Goal: Find specific page/section: Find specific page/section

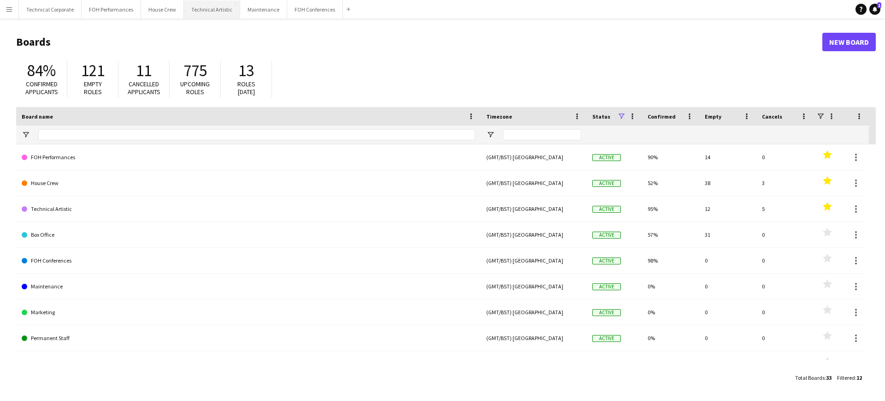
click at [196, 8] on button "Technical Artistic Close" at bounding box center [212, 9] width 56 height 18
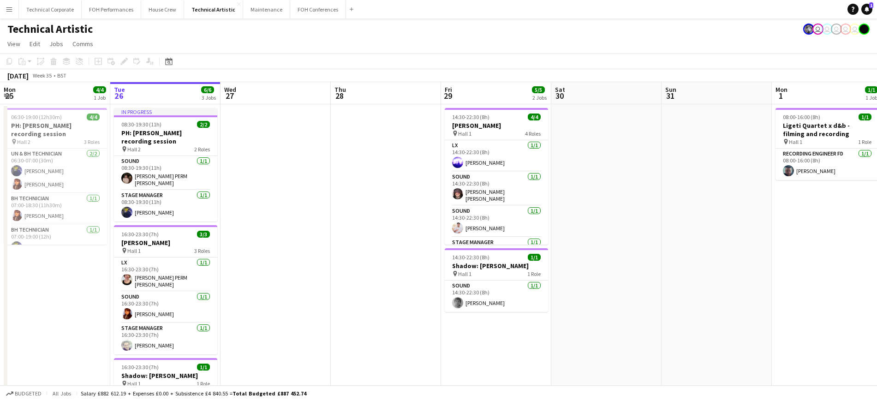
scroll to position [0, 262]
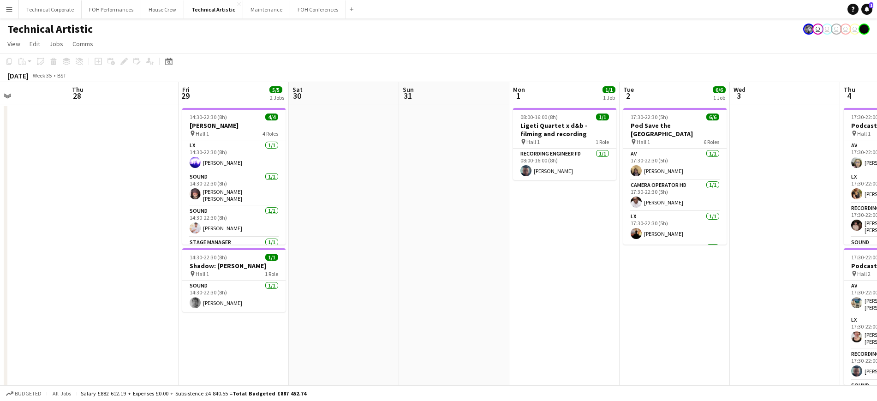
drag, startPoint x: 755, startPoint y: 257, endPoint x: 493, endPoint y: 239, distance: 263.0
click at [493, 239] on app-calendar-viewport "Mon 25 4/4 1 Job Tue 26 6/6 3 Jobs Wed 27 Thu 28 Fri 29 5/5 2 Jobs Sat 30 Sun 3…" at bounding box center [438, 350] width 877 height 536
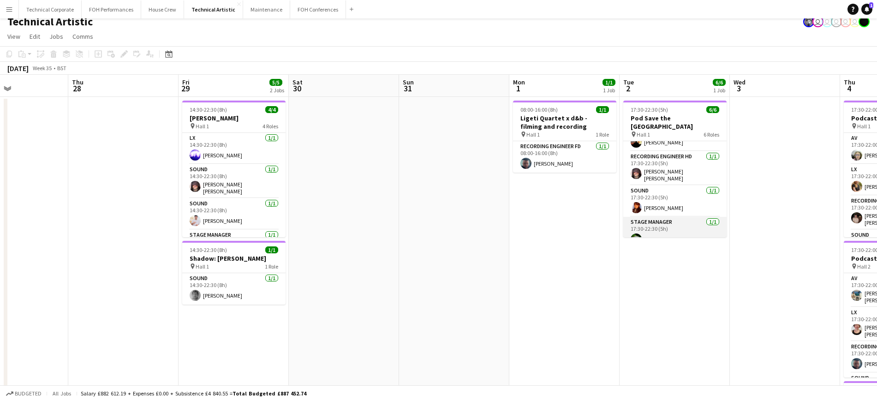
scroll to position [0, 0]
